Goal: Task Accomplishment & Management: Use online tool/utility

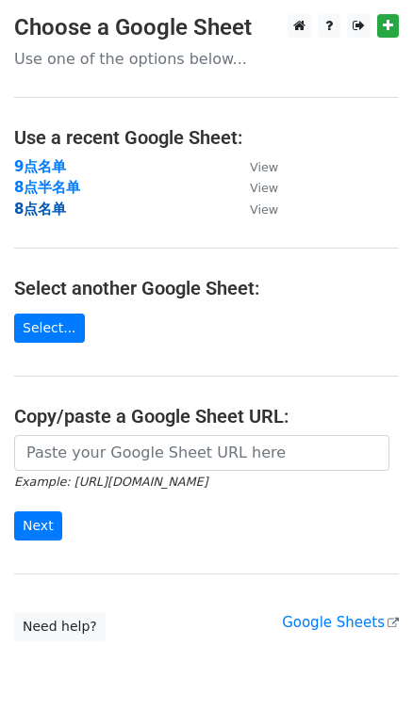
click at [57, 209] on strong "8点名单" at bounding box center [40, 209] width 52 height 17
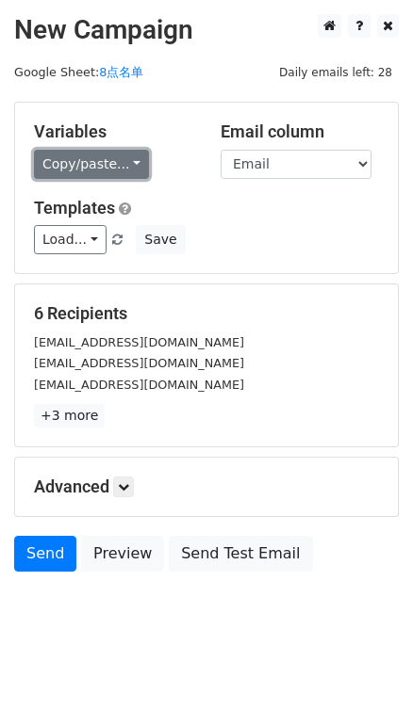
click at [128, 166] on link "Copy/paste..." at bounding box center [91, 164] width 115 height 29
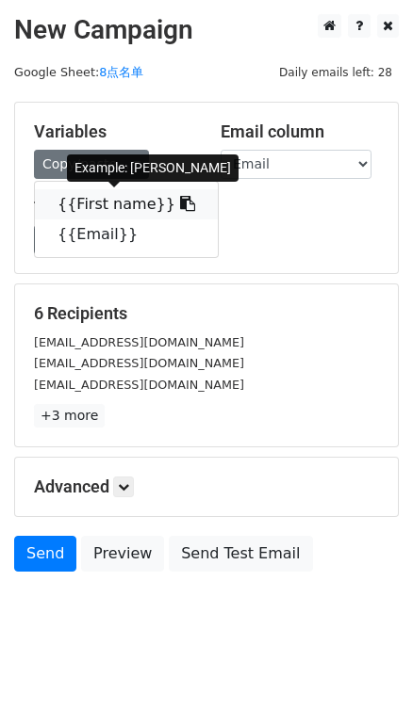
click at [180, 202] on icon at bounding box center [187, 203] width 15 height 15
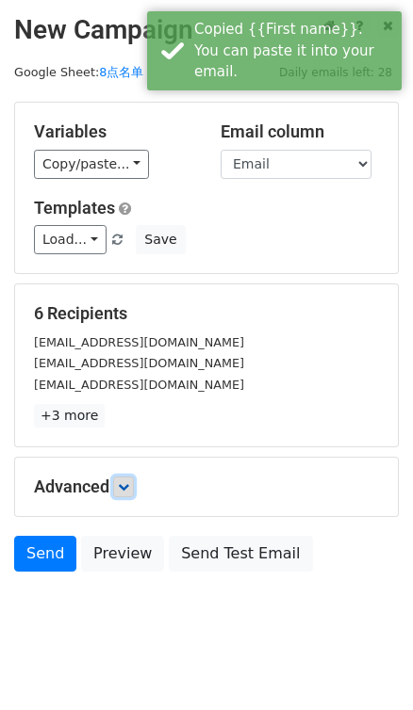
click at [123, 482] on icon at bounding box center [123, 486] width 11 height 11
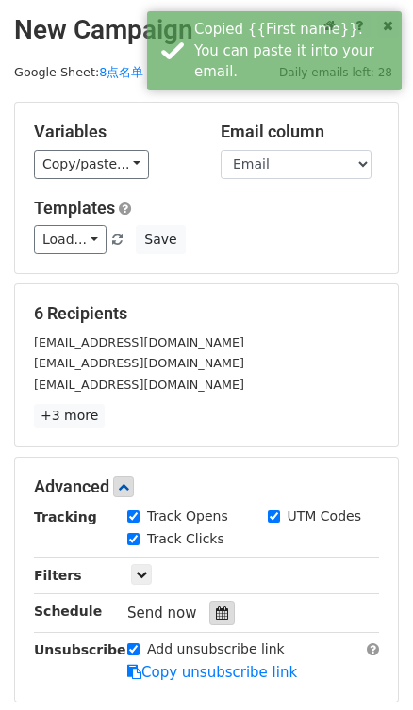
click at [225, 607] on div at bounding box center [221, 613] width 25 height 24
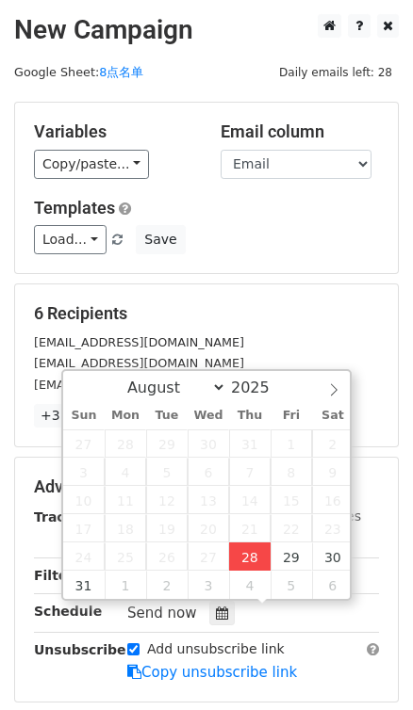
type input "2025-08-28 16:40"
type input "04"
type input "40"
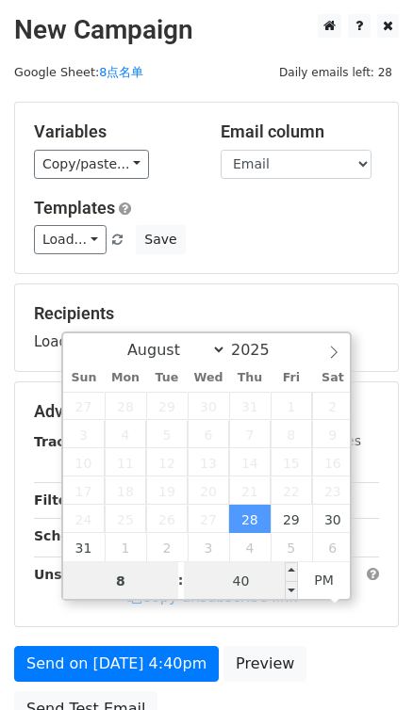
type input "8"
type input "2025-08-28 20:40"
type input "08"
click at [245, 580] on input "40" at bounding box center [241, 581] width 115 height 38
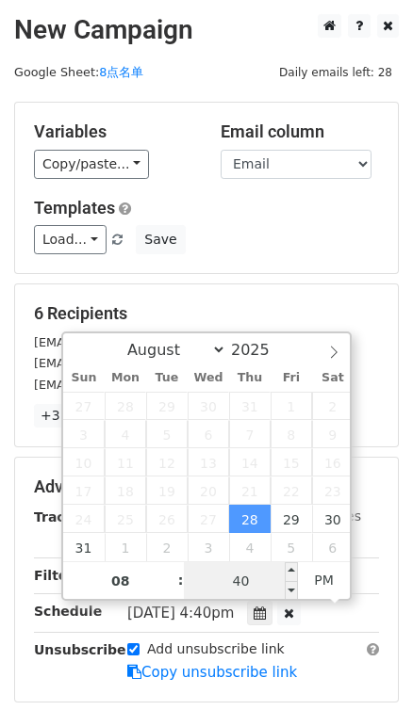
type input "0"
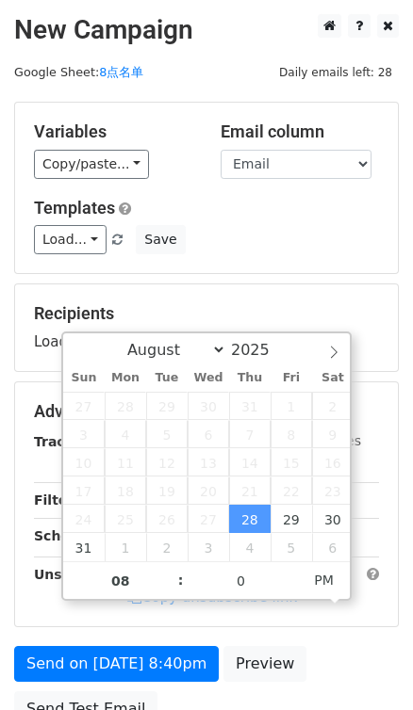
type input "2025-08-28 20:00"
click at [309, 275] on form "Variables Copy/paste... {{First name}} {{Email}} Email column First name Email …" at bounding box center [206, 419] width 384 height 635
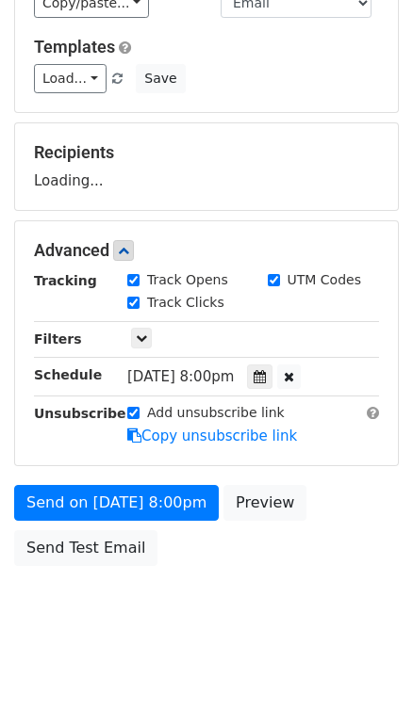
scroll to position [175, 0]
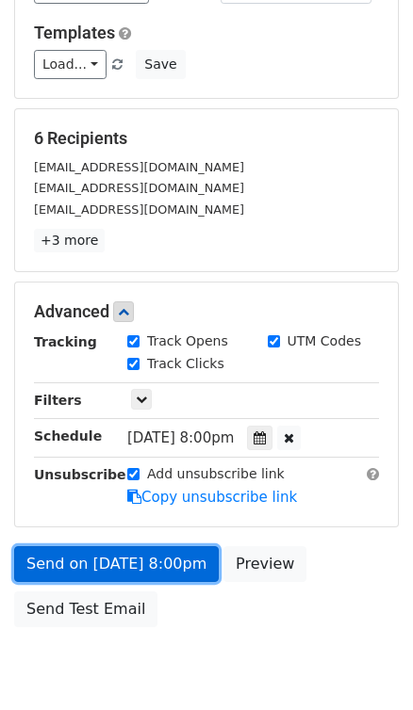
click at [160, 556] on link "Send on Aug 28 at 8:00pm" at bounding box center [116, 564] width 204 height 36
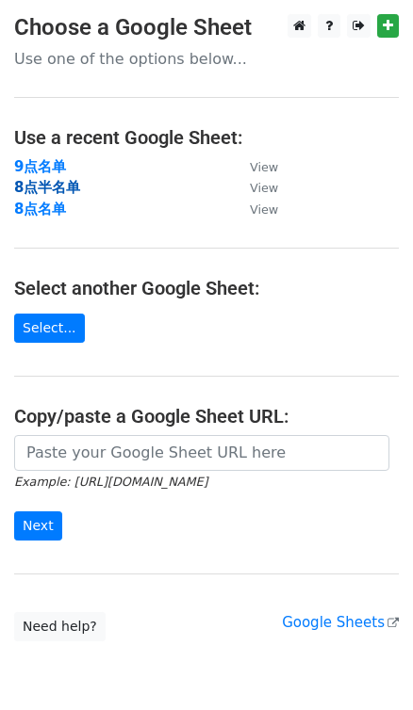
click at [43, 185] on strong "8点半名单" at bounding box center [47, 187] width 66 height 17
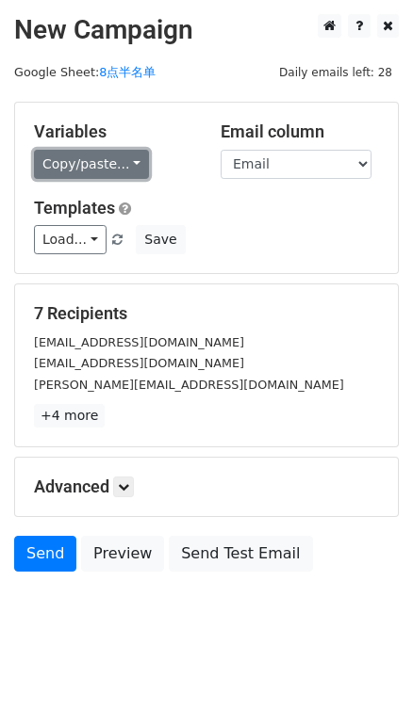
drag, startPoint x: 119, startPoint y: 161, endPoint x: 201, endPoint y: 206, distance: 93.6
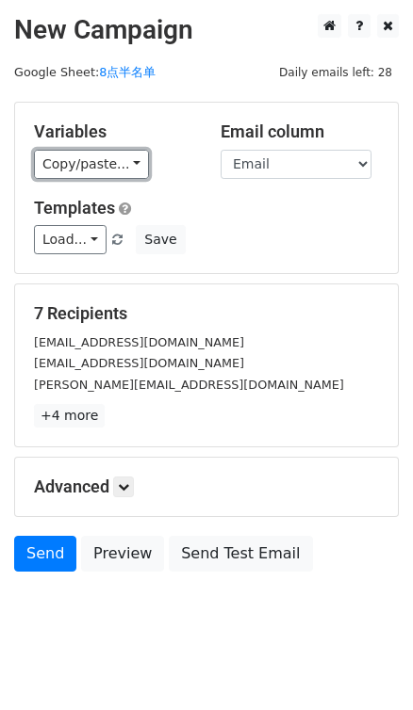
click at [121, 162] on link "Copy/paste..." at bounding box center [91, 164] width 115 height 29
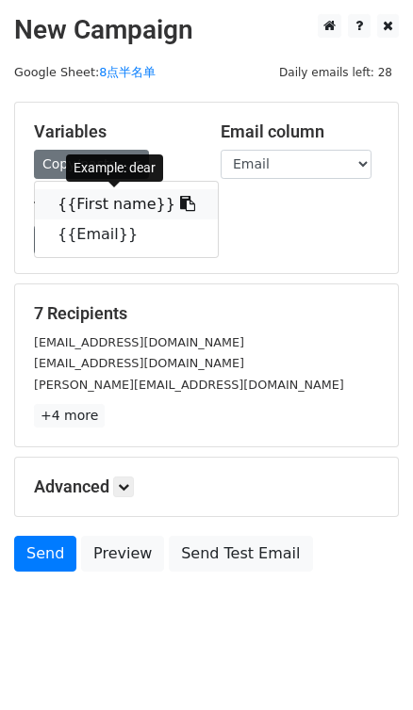
click at [180, 204] on icon at bounding box center [187, 203] width 15 height 15
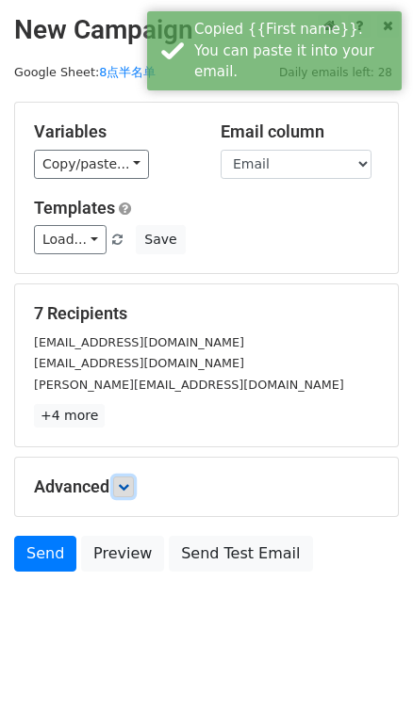
click at [134, 488] on link at bounding box center [123, 487] width 21 height 21
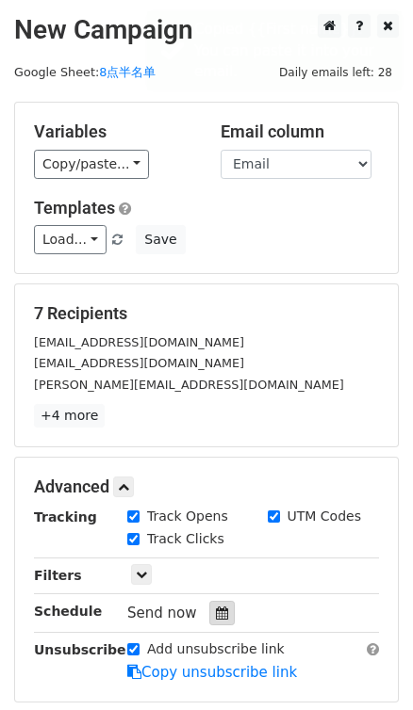
click at [216, 612] on icon at bounding box center [222, 613] width 12 height 13
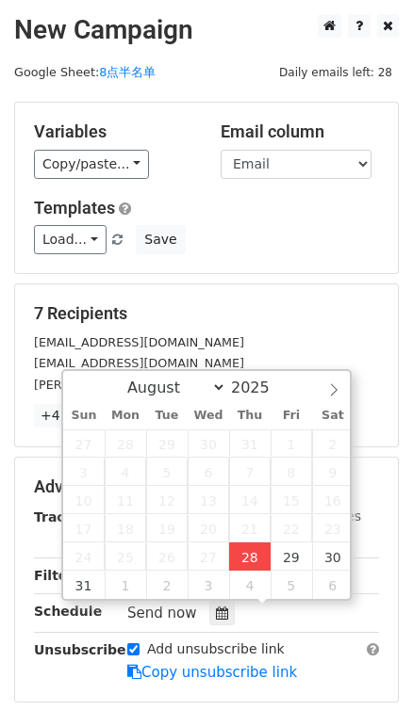
type input "2025-08-28 16:42"
type input "04"
type input "42"
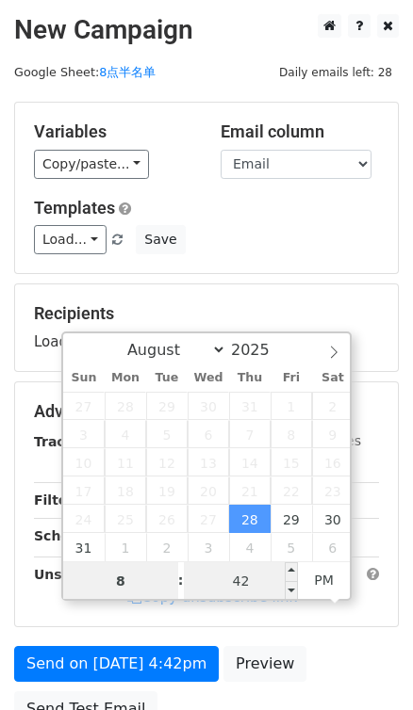
type input "8"
type input "2025-08-28 20:42"
type input "08"
click at [220, 576] on input "42" at bounding box center [241, 581] width 115 height 38
type input "30"
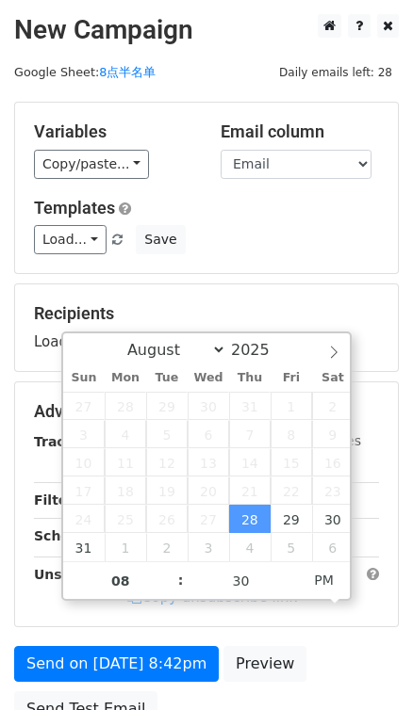
type input "2025-08-28 20:30"
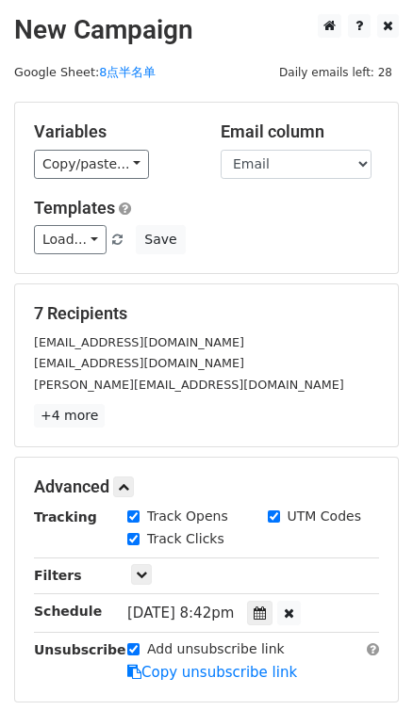
click at [280, 296] on div "7 Recipients ryanmac.lfl@gmail.com whatishopped@gmail.com kim@sweetmotherly.com…" at bounding box center [206, 365] width 382 height 162
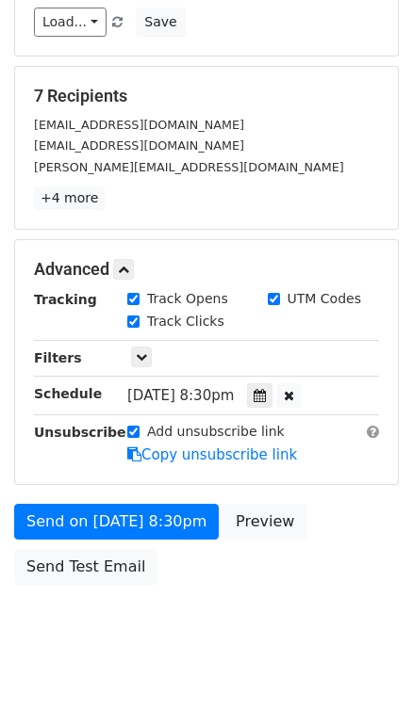
scroll to position [251, 0]
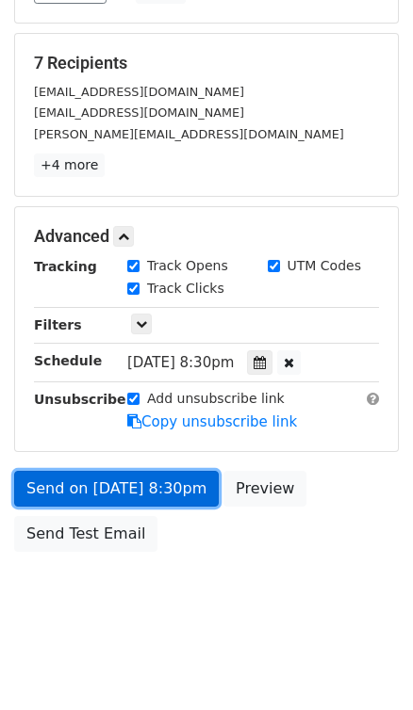
click at [166, 490] on link "Send on Aug 28 at 8:30pm" at bounding box center [116, 489] width 204 height 36
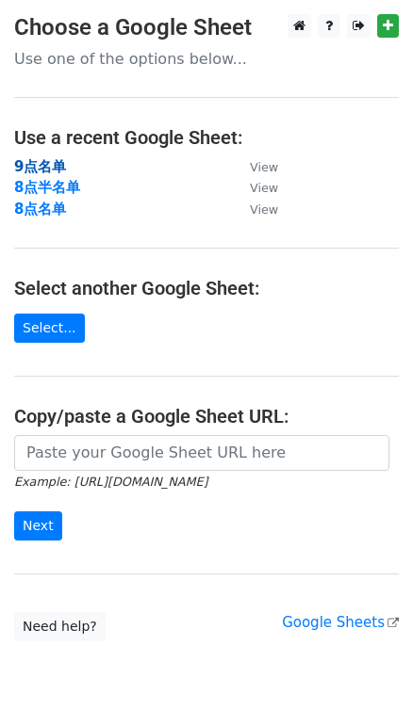
click at [40, 168] on strong "9点名单" at bounding box center [40, 166] width 52 height 17
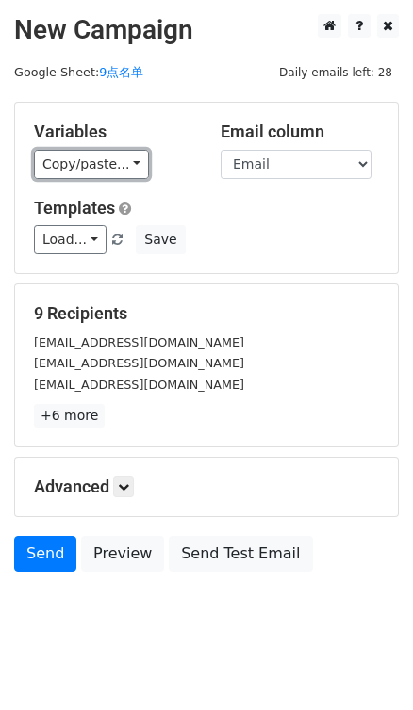
drag, startPoint x: 124, startPoint y: 162, endPoint x: 165, endPoint y: 183, distance: 45.5
click at [124, 162] on link "Copy/paste..." at bounding box center [91, 164] width 115 height 29
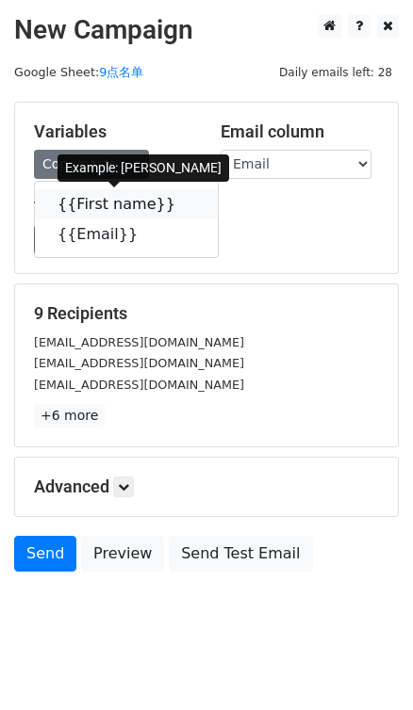
drag, startPoint x: 156, startPoint y: 211, endPoint x: 163, endPoint y: 201, distance: 12.3
click at [180, 210] on icon at bounding box center [187, 203] width 15 height 15
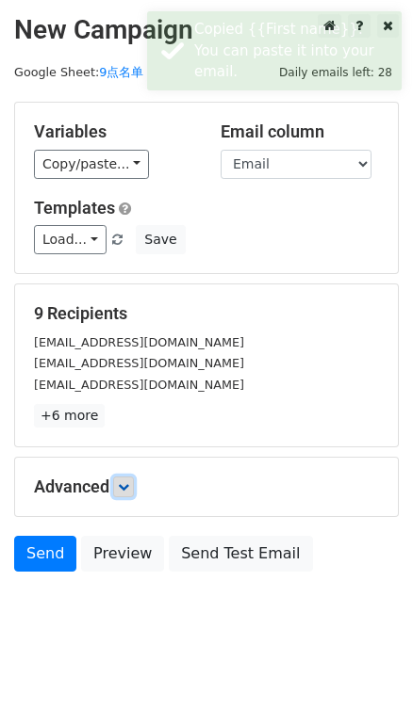
click at [125, 484] on icon at bounding box center [123, 486] width 11 height 11
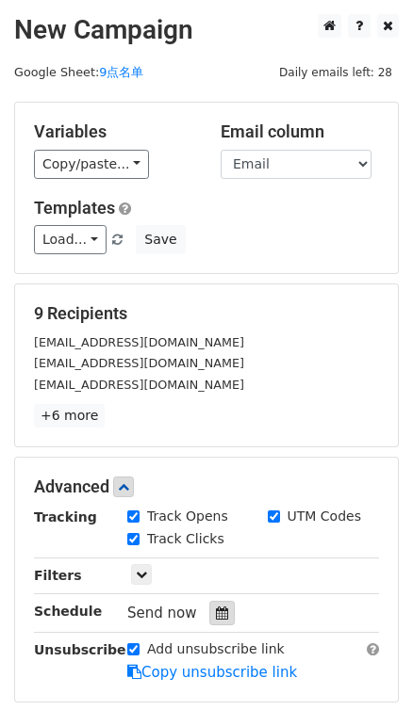
click at [211, 612] on div at bounding box center [221, 613] width 25 height 24
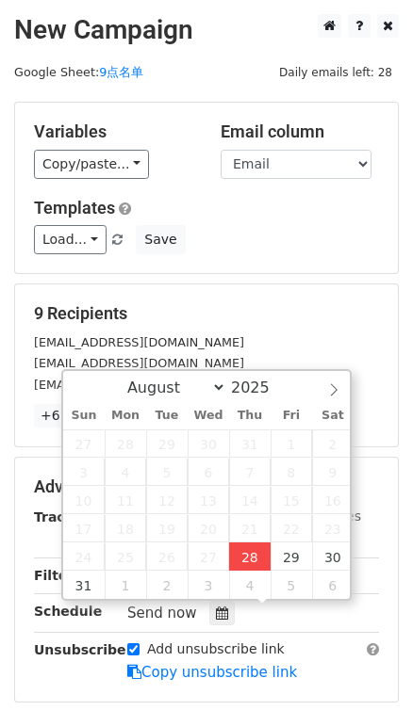
type input "2025-08-28 16:42"
type input "04"
type input "42"
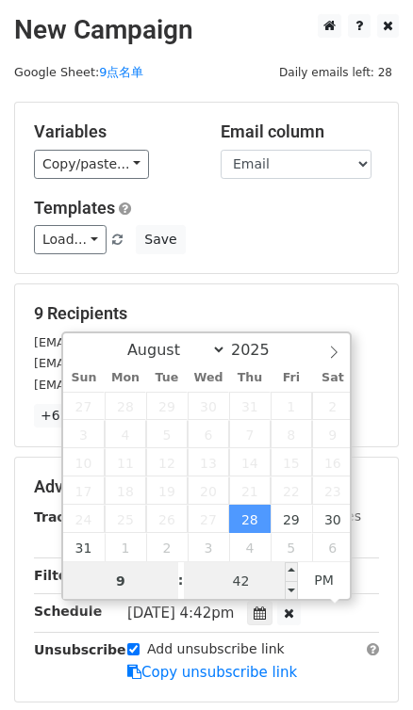
type input "9"
type input "2025-08-28 21:42"
type input "09"
click at [246, 581] on input "42" at bounding box center [241, 581] width 115 height 38
type input "0"
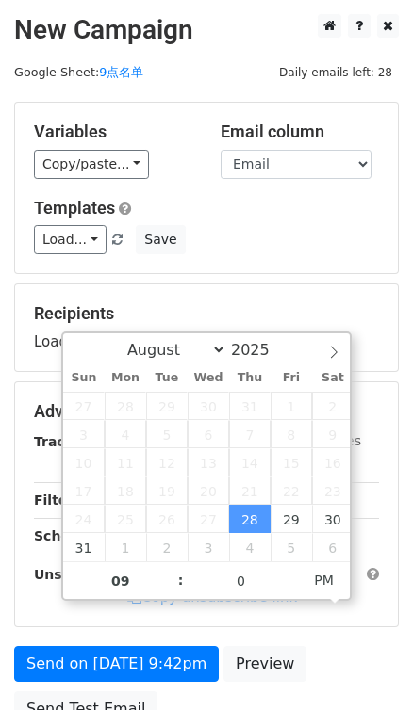
type input "2025-08-28 21:00"
click at [283, 258] on div "Variables Copy/paste... {{First name}} {{Email}} Email column First name Email …" at bounding box center [206, 188] width 382 height 170
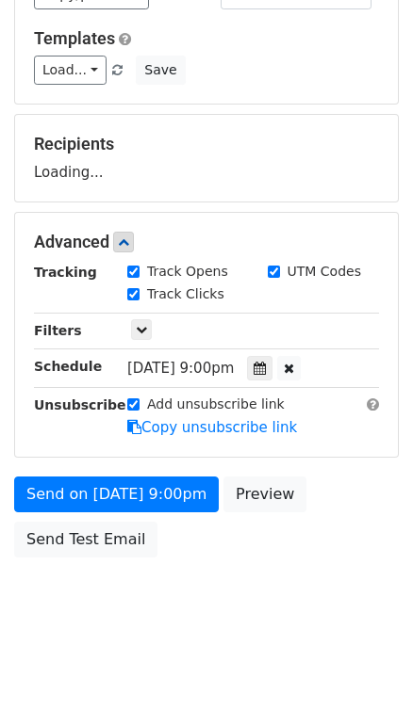
scroll to position [175, 0]
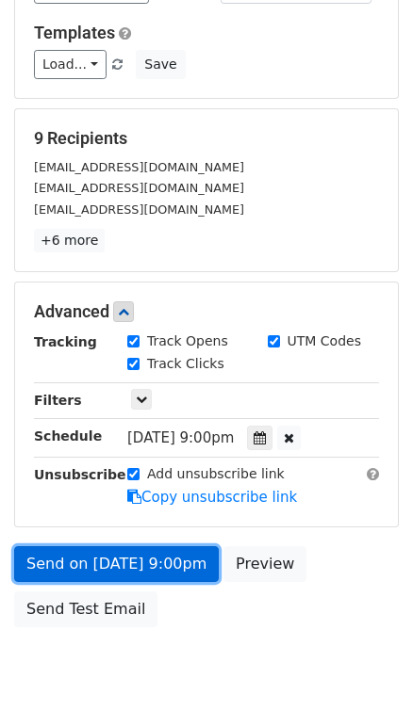
click at [149, 563] on link "Send on Aug 28 at 9:00pm" at bounding box center [116, 564] width 204 height 36
